Goal: Task Accomplishment & Management: Complete application form

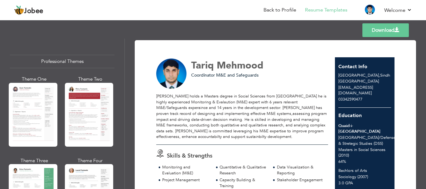
scroll to position [125, 0]
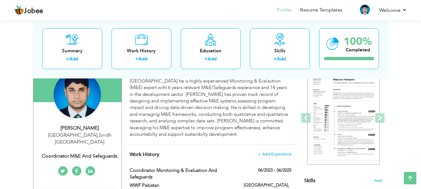
click at [91, 153] on div "Coordinator M&E and Safeguards" at bounding box center [80, 156] width 84 height 7
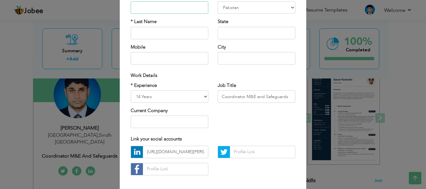
scroll to position [91, 0]
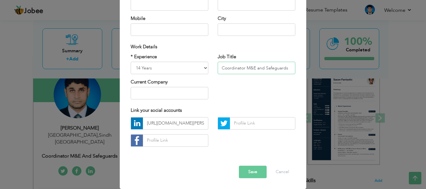
click at [243, 68] on input "Coordinator M&E and Safeguards" at bounding box center [257, 68] width 78 height 12
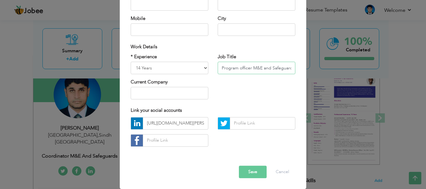
click at [270, 69] on input "Program officer M&E and Safeguards" at bounding box center [257, 68] width 78 height 12
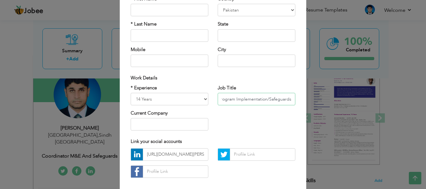
type input "Program officer M&E/Program Implementation/Safeguards"
click at [240, 61] on input "text" at bounding box center [257, 61] width 78 height 12
type input "K"
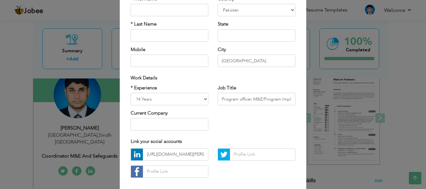
click at [207, 76] on div "Work Details" at bounding box center [213, 78] width 165 height 7
click at [237, 59] on input "[GEOGRAPHIC_DATA]" at bounding box center [257, 61] width 78 height 12
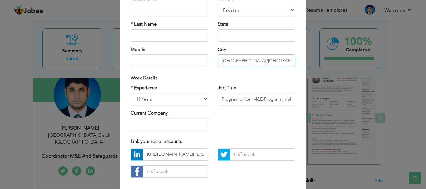
type input "[GEOGRAPHIC_DATA]/[GEOGRAPHIC_DATA]"
click at [221, 79] on div "Work Details" at bounding box center [213, 78] width 165 height 7
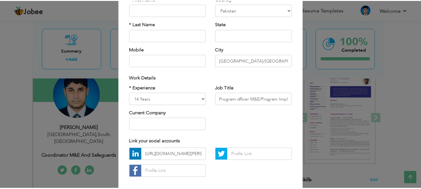
scroll to position [91, 0]
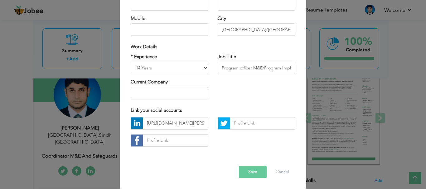
click at [247, 171] on button "Save" at bounding box center [253, 172] width 28 height 12
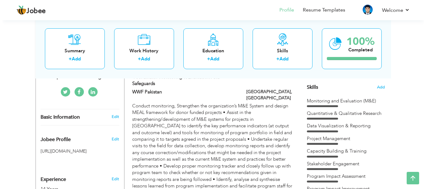
scroll to position [125, 0]
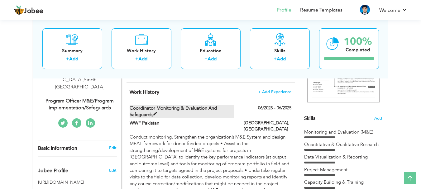
click at [176, 107] on label "Coordinator Monitoring & Evaluation and Safeguards" at bounding box center [182, 111] width 105 height 13
type input "Coordinator Monitoring & Evaluation and Safeguards"
type input "WWF Pakistan"
type input "06/2023"
type input "06/2025"
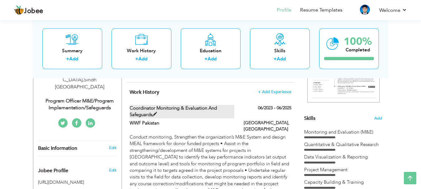
type input "[GEOGRAPHIC_DATA]"
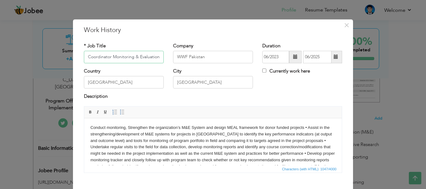
scroll to position [0, 32]
click at [112, 56] on input "Coordinator Monitoring & Evaluation and Safeguards" at bounding box center [124, 57] width 80 height 12
type input "Program officer M&E/Program implementation/ and Safeguards"
click at [119, 67] on div "* Job Title Program officer M&E/Program implementation/ and Safeguards" at bounding box center [123, 55] width 89 height 25
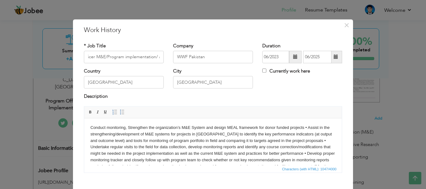
scroll to position [0, 0]
click at [198, 85] on input "[GEOGRAPHIC_DATA]" at bounding box center [213, 82] width 80 height 12
type input "K"
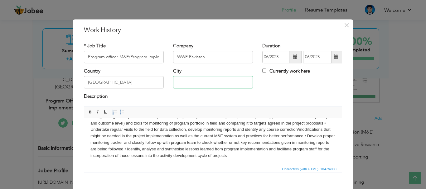
scroll to position [35, 0]
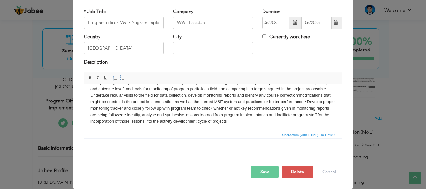
click at [258, 169] on button "Save" at bounding box center [265, 172] width 28 height 12
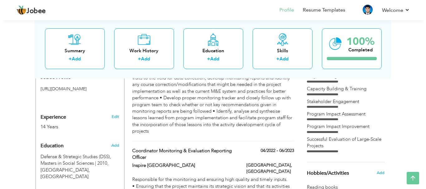
scroll to position [250, 0]
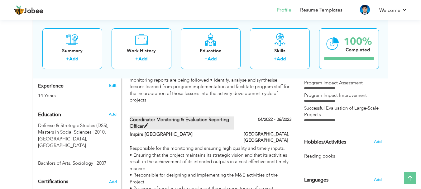
click at [144, 124] on span at bounding box center [146, 126] width 5 height 5
type input "Coordinator Monitoring & Evaluation Reporting Officer"
type input "Inspire [GEOGRAPHIC_DATA]"
type input "04/2022"
type input "06/2023"
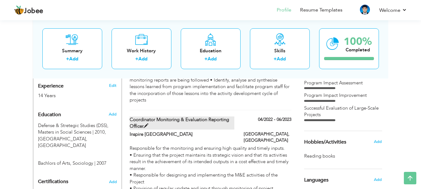
type input "[GEOGRAPHIC_DATA]"
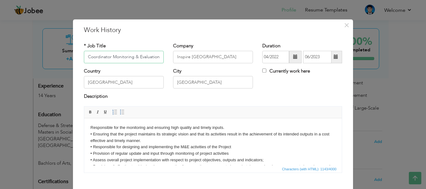
scroll to position [0, 36]
click at [94, 56] on input "Coordinator Monitoring & Evaluation Reporting Officer" at bounding box center [124, 57] width 80 height 12
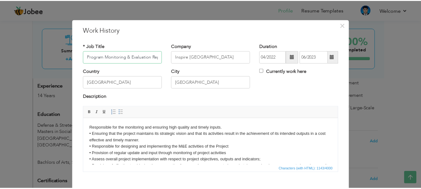
scroll to position [35, 0]
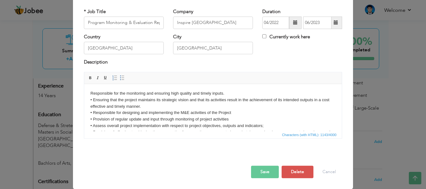
click at [262, 174] on button "Save" at bounding box center [265, 172] width 28 height 12
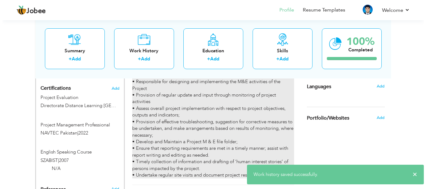
scroll to position [405, 0]
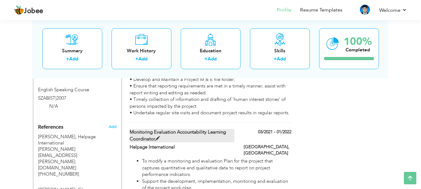
click at [158, 137] on span at bounding box center [157, 139] width 5 height 5
type input "Monitoring Evaluation Accountability Learning Coordinator"
type input "Helpage International"
type input "03/2021"
type input "01/2022"
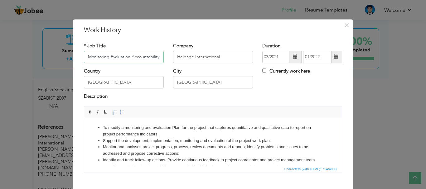
scroll to position [0, 43]
click at [87, 57] on input "Monitoring Evaluation Accountability Learning Coordinator" at bounding box center [124, 57] width 80 height 12
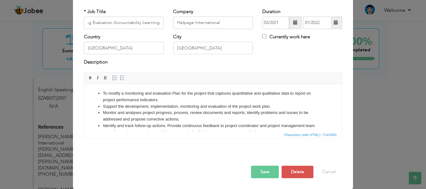
click at [260, 172] on button "Save" at bounding box center [265, 172] width 28 height 12
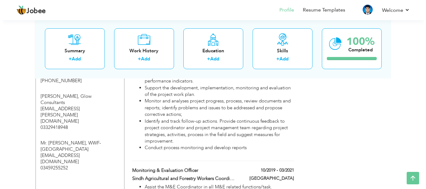
scroll to position [561, 0]
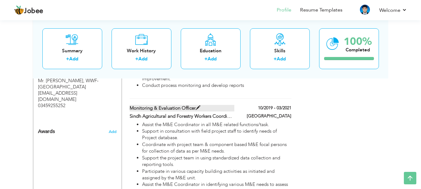
click at [198, 106] on span at bounding box center [198, 108] width 5 height 5
type input "Monitoring & Evaluation officer"
type input "Sindh Agricultural and Forestry Workers Coordinating Organization"
type input "10/2019"
type input "03/2021"
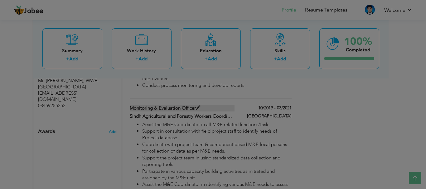
scroll to position [0, 0]
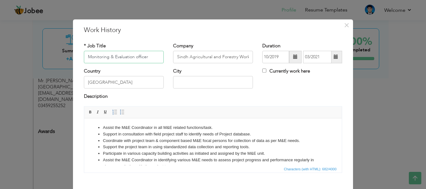
click at [85, 56] on input "Monitoring & Evaluation officer" at bounding box center [124, 57] width 80 height 12
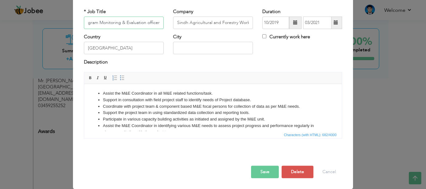
type input "Program Monitoring & Evaluation officer"
click at [256, 169] on button "Save" at bounding box center [265, 172] width 28 height 12
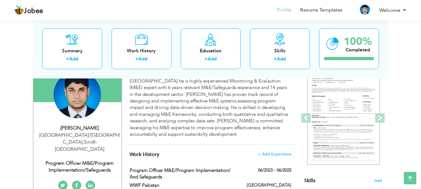
scroll to position [0, 0]
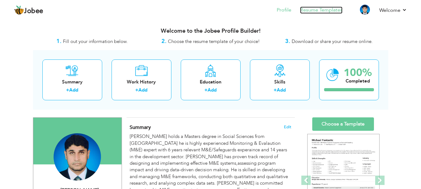
click at [317, 9] on link "Resume Templates" at bounding box center [321, 10] width 42 height 7
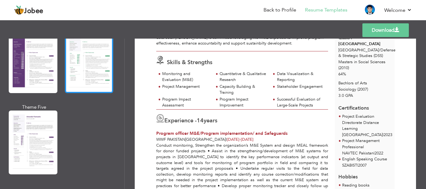
scroll to position [499, 0]
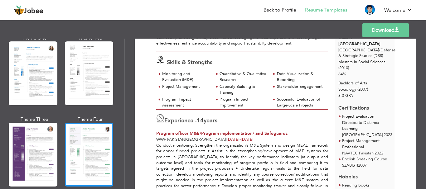
click at [91, 141] on div at bounding box center [89, 155] width 49 height 64
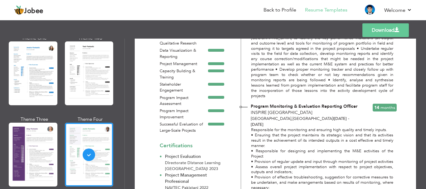
scroll to position [0, 0]
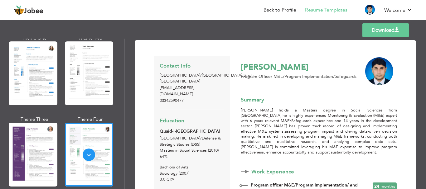
click at [396, 28] on span at bounding box center [397, 29] width 5 height 5
